Goal: Complete application form

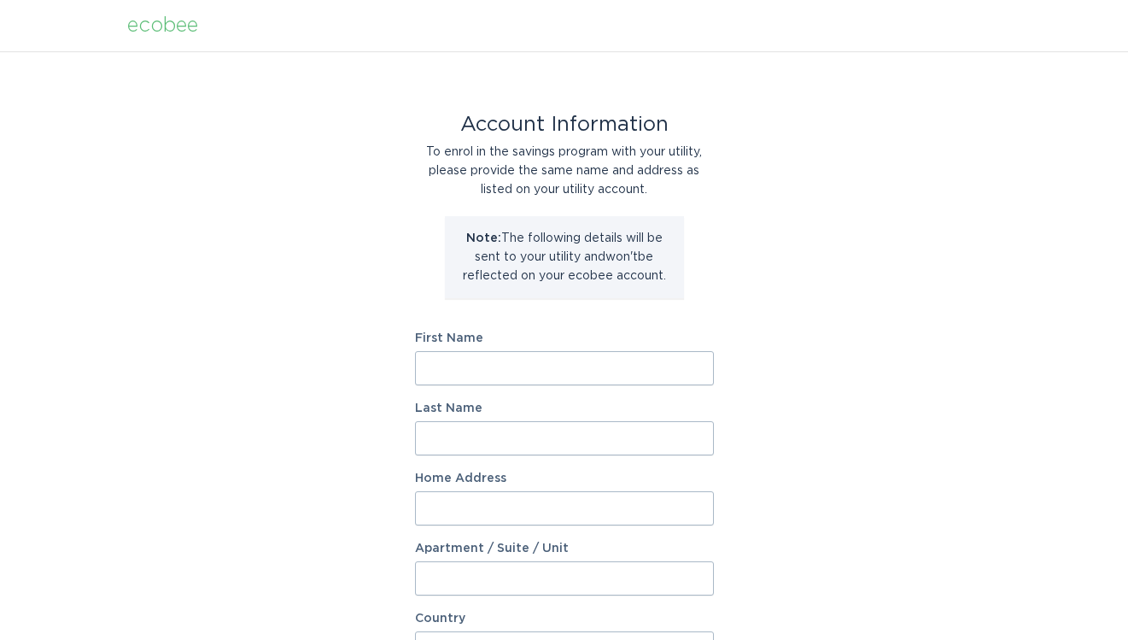
click at [649, 372] on input "First Name" at bounding box center [564, 368] width 299 height 34
type input "[PERSON_NAME]"
type input "[STREET_ADDRESS]"
select select "US"
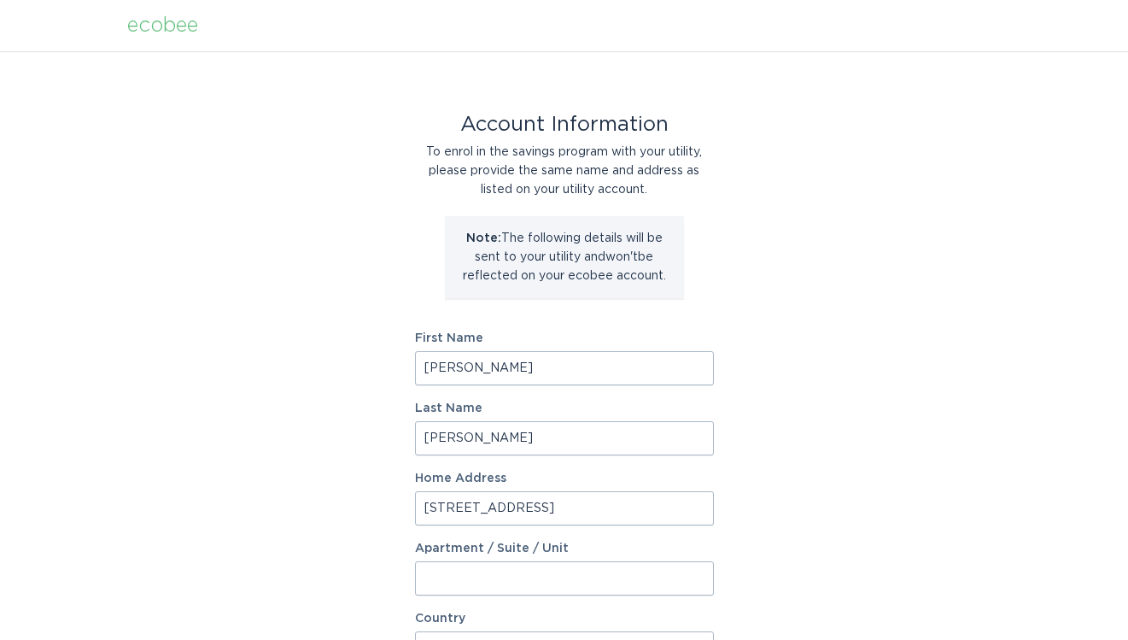
type input "[PERSON_NAME]"
type input "02492"
select select "MA"
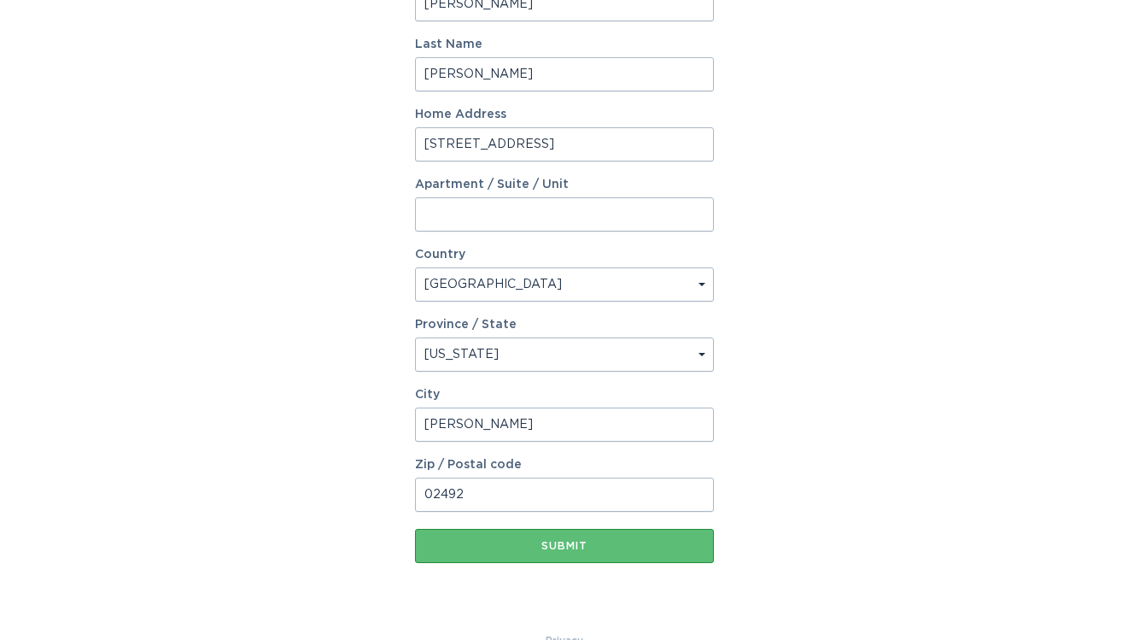
scroll to position [400, 0]
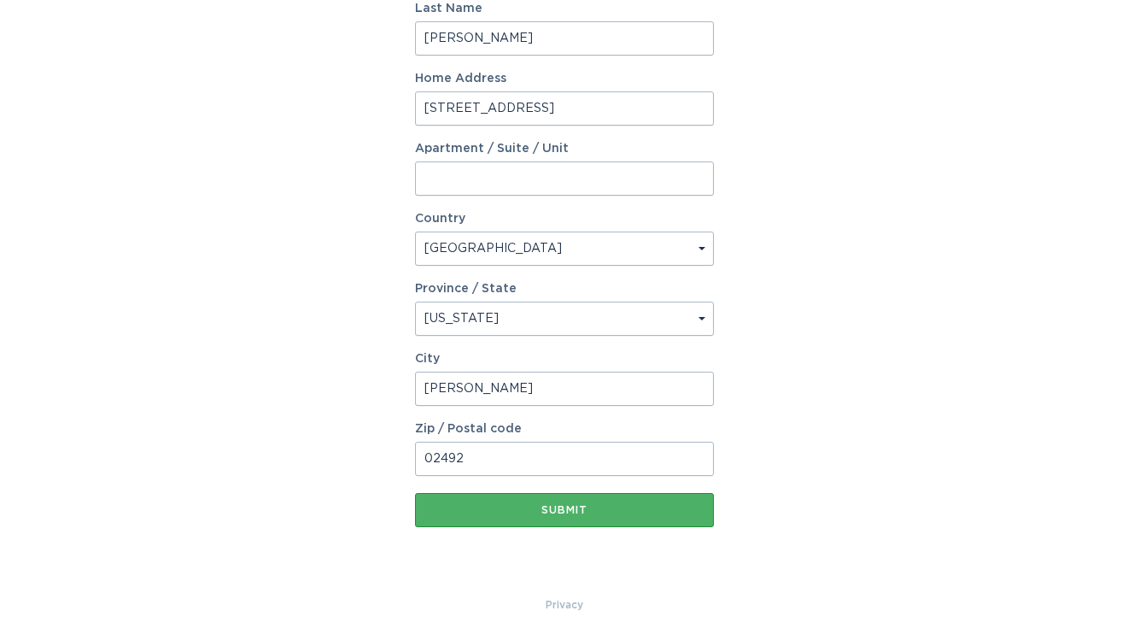
click at [622, 516] on button "Submit" at bounding box center [564, 510] width 299 height 34
